Goal: Complete application form

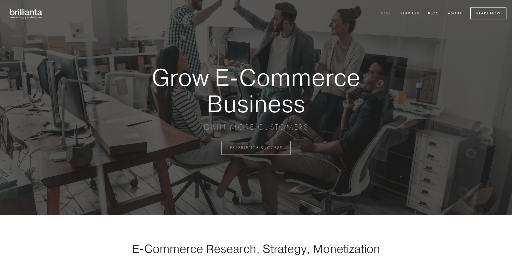
scroll to position [1452, 0]
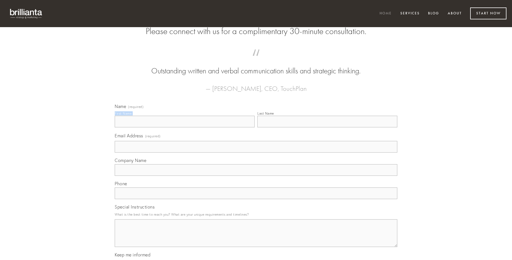
type input "[PERSON_NAME] DDS"
click at [327, 127] on input "Last Name" at bounding box center [327, 122] width 140 height 12
type input "[PERSON_NAME] DDS"
click at [256, 153] on input "Email Address (required)" at bounding box center [256, 147] width 283 height 12
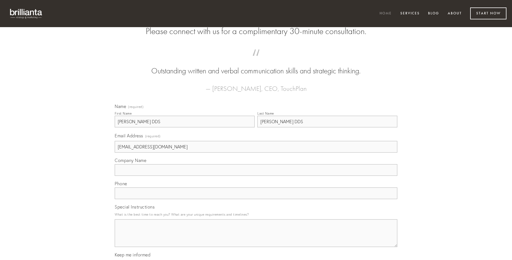
type input "[EMAIL_ADDRESS][DOMAIN_NAME]"
click at [256, 176] on input "Company Name" at bounding box center [256, 170] width 283 height 12
type input "consequuntur"
click at [256, 199] on input "text" at bounding box center [256, 194] width 283 height 12
click at [256, 238] on textarea "Special Instructions" at bounding box center [256, 233] width 283 height 28
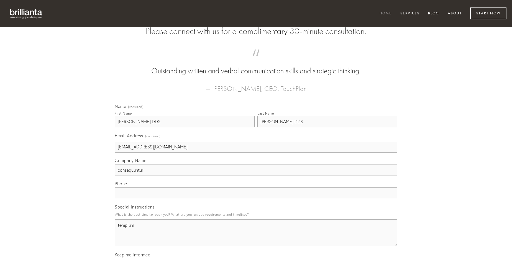
type textarea "templum"
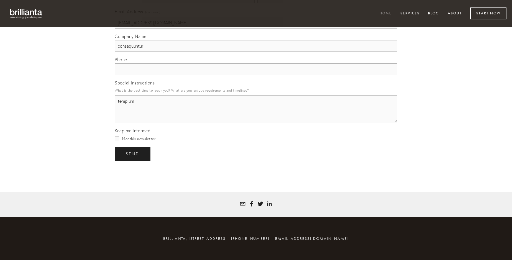
click at [133, 154] on span "send" at bounding box center [133, 154] width 14 height 5
